Goal: Navigation & Orientation: Find specific page/section

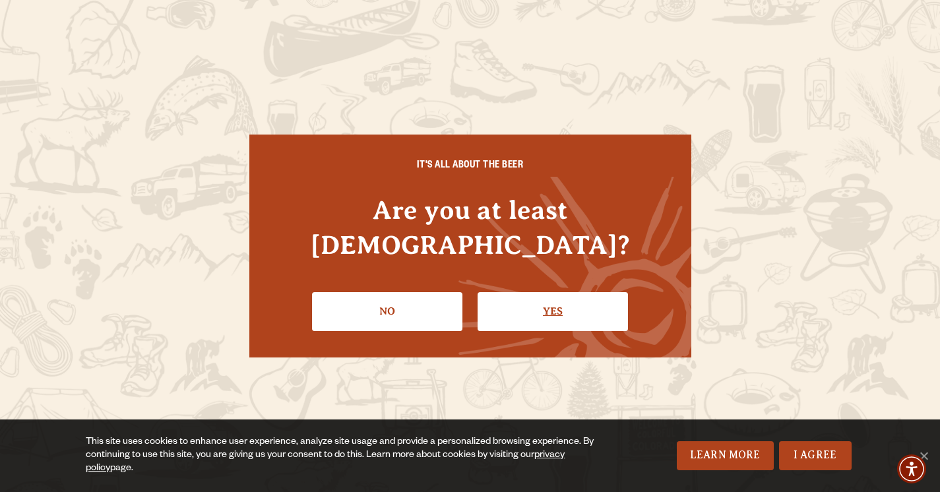
click at [588, 294] on link "Yes" at bounding box center [552, 311] width 150 height 38
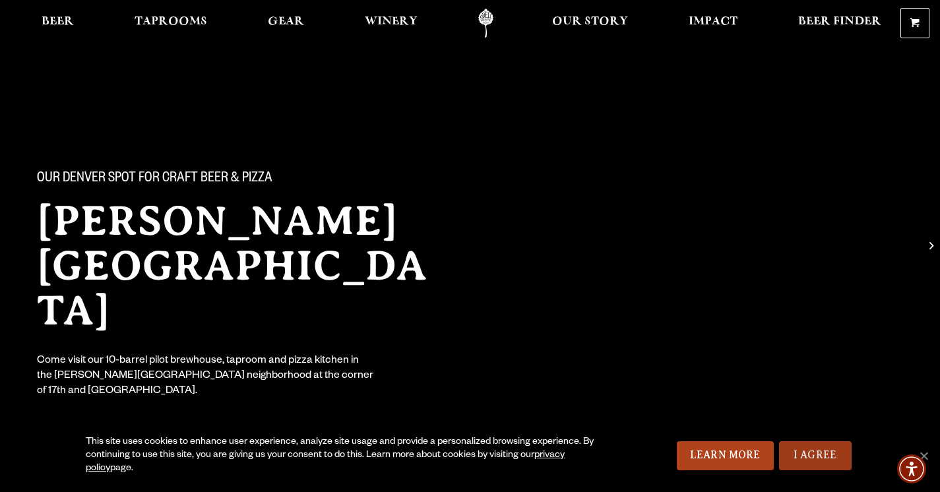
click at [816, 459] on link "I Agree" at bounding box center [815, 455] width 73 height 29
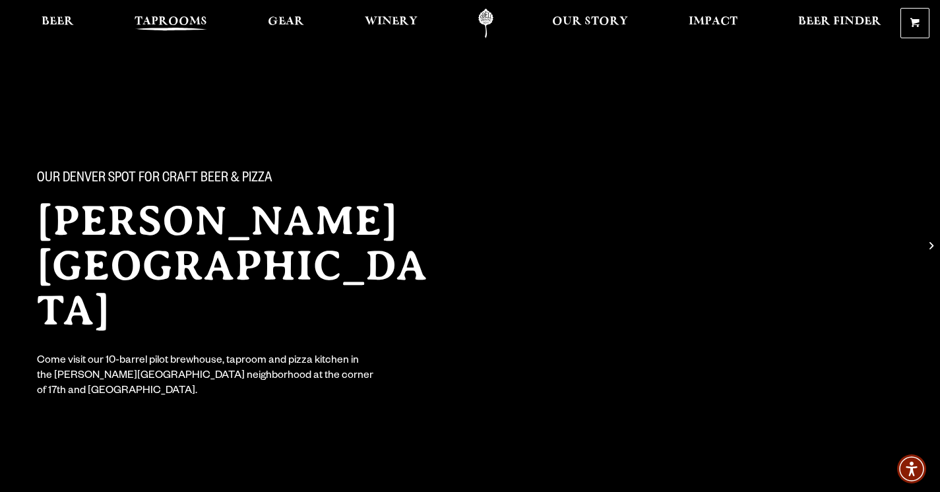
click at [162, 25] on span "Taprooms" at bounding box center [171, 21] width 73 height 11
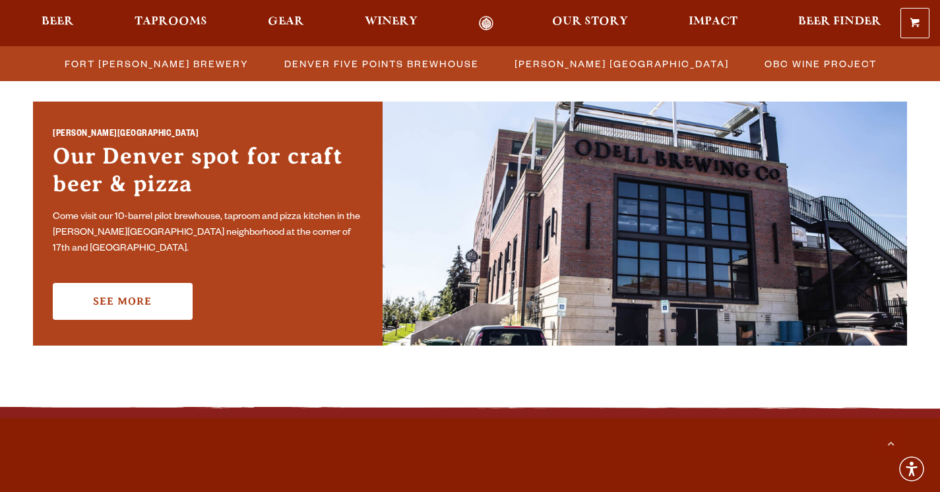
scroll to position [950, 0]
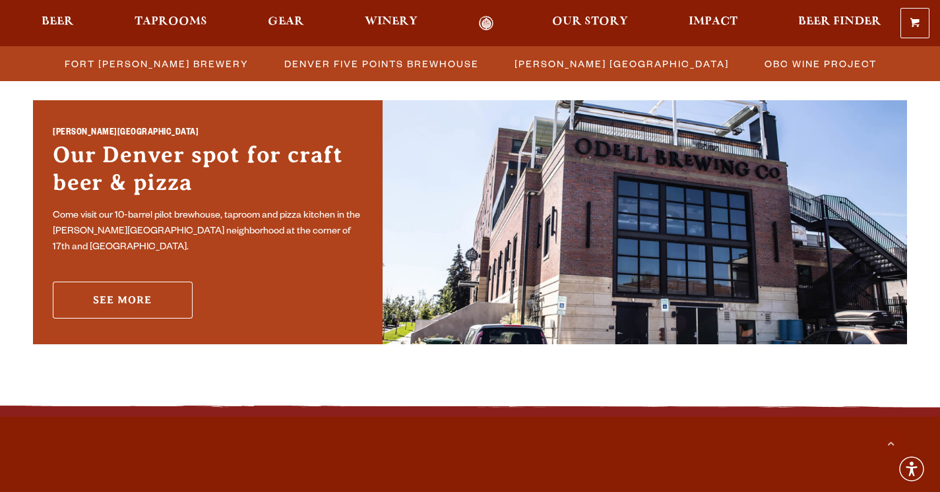
click at [184, 282] on link "See More" at bounding box center [123, 300] width 140 height 37
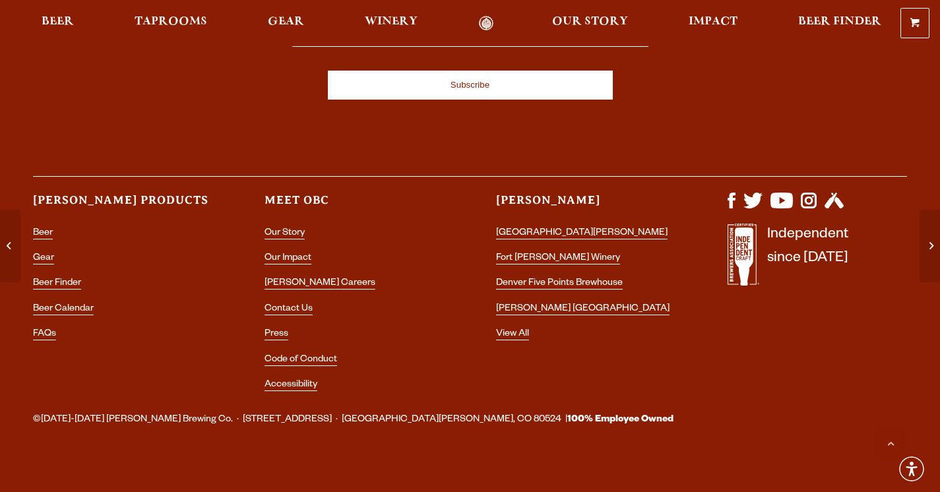
scroll to position [4275, 0]
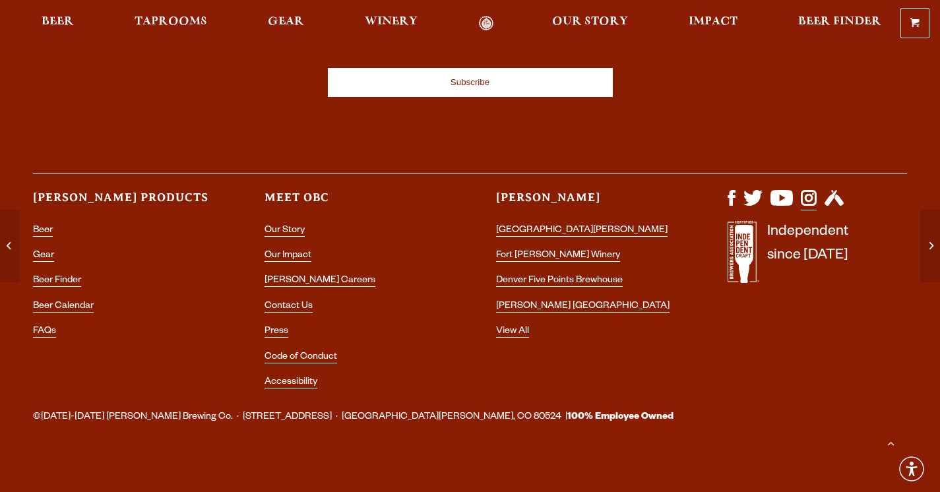
click at [808, 199] on img "Visit us on Instagram" at bounding box center [809, 198] width 16 height 16
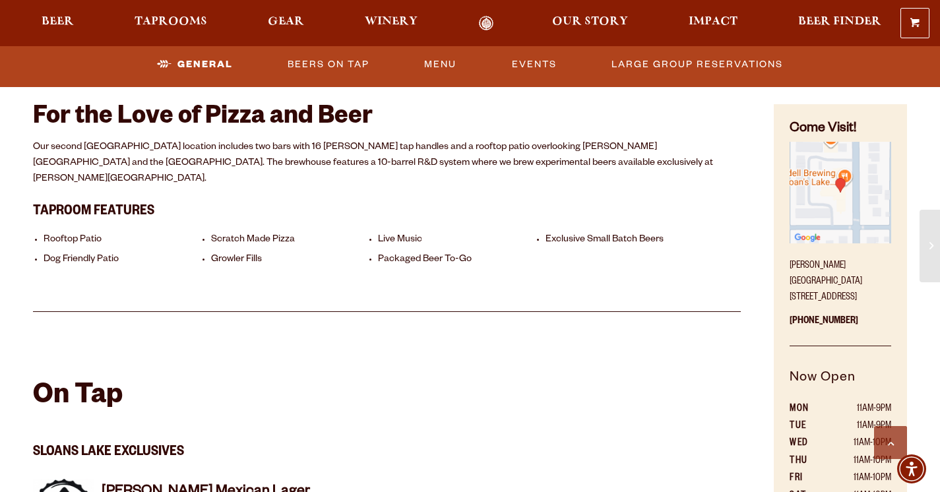
scroll to position [553, 0]
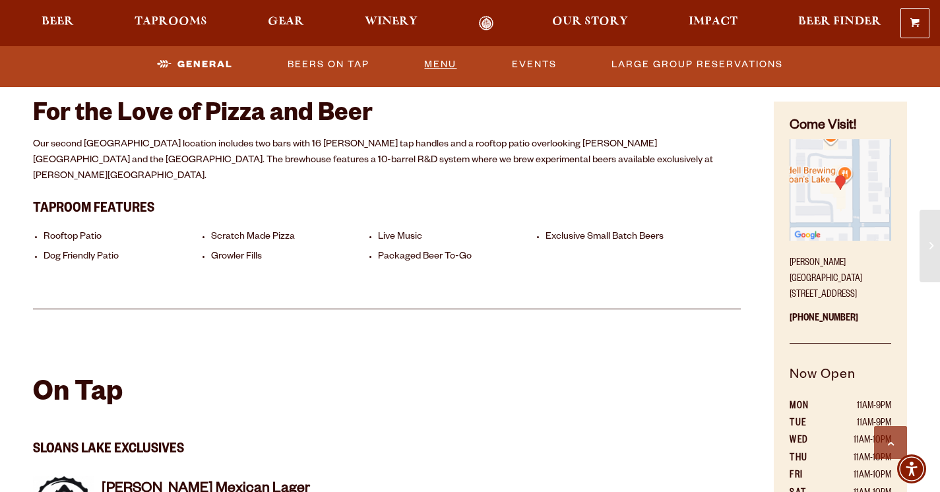
click at [432, 72] on link "Menu" at bounding box center [440, 64] width 43 height 30
